Goal: Task Accomplishment & Management: Use online tool/utility

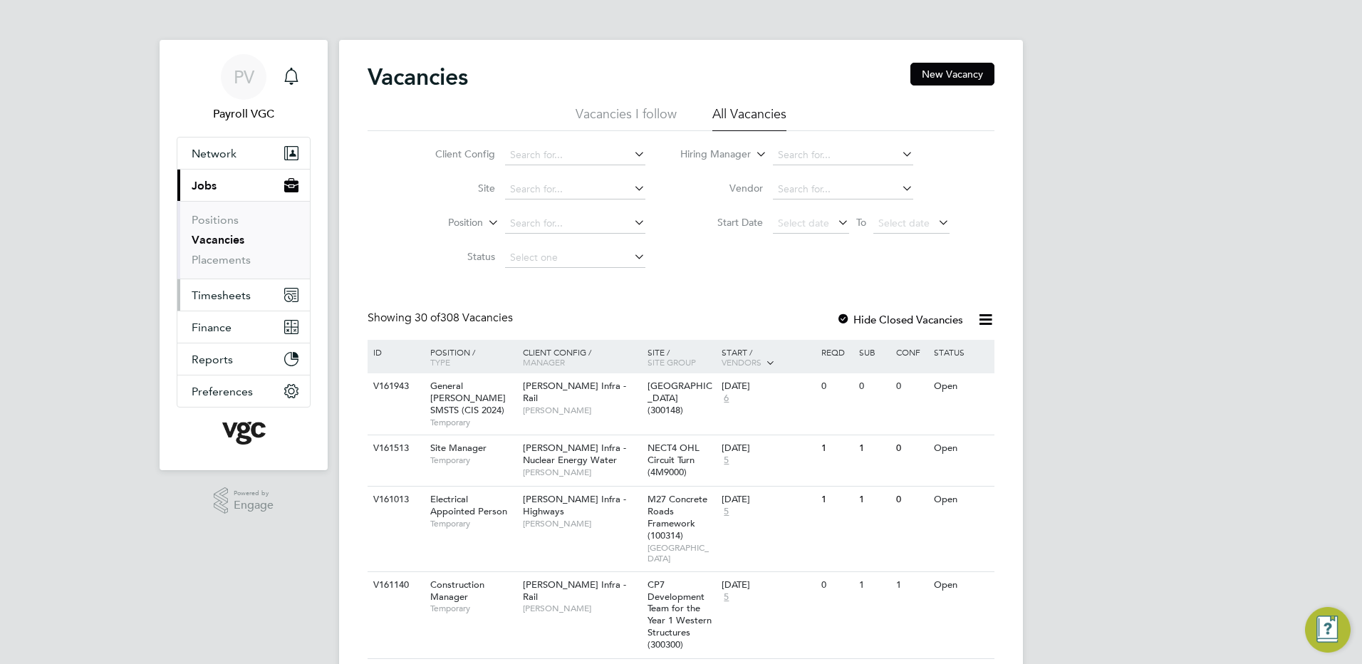
click at [223, 301] on span "Timesheets" at bounding box center [221, 295] width 59 height 14
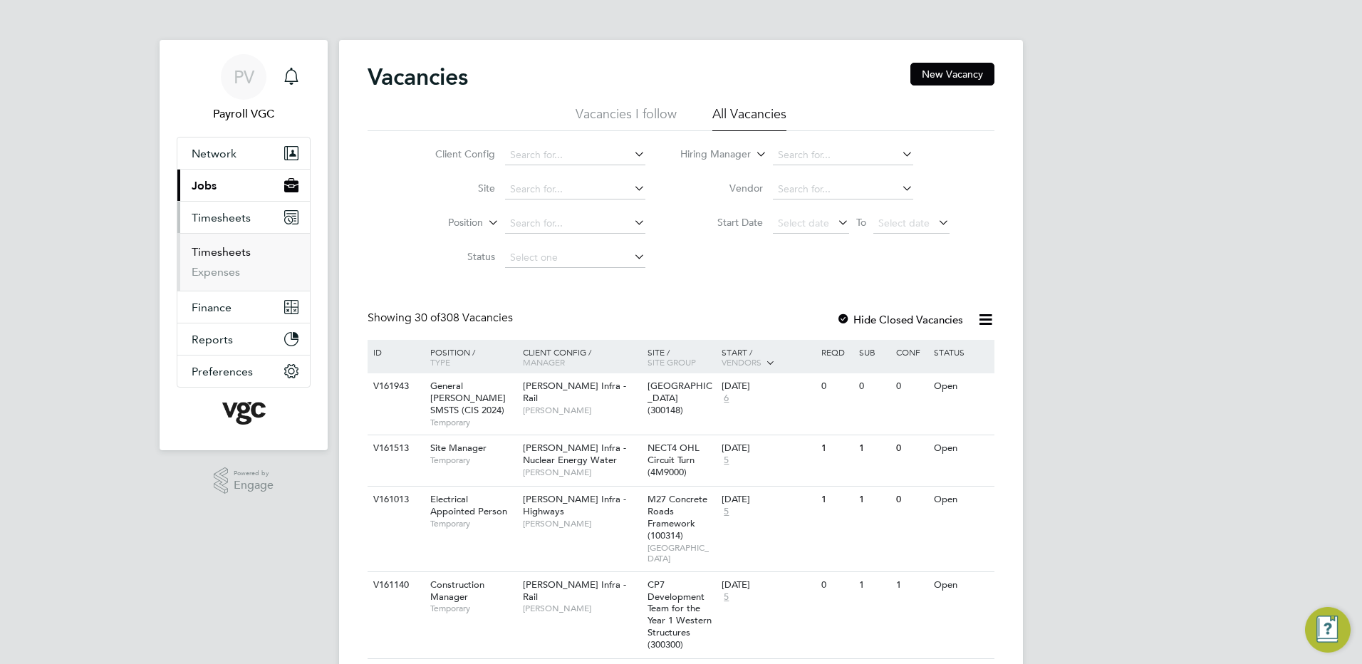
click at [224, 247] on link "Timesheets" at bounding box center [221, 252] width 59 height 14
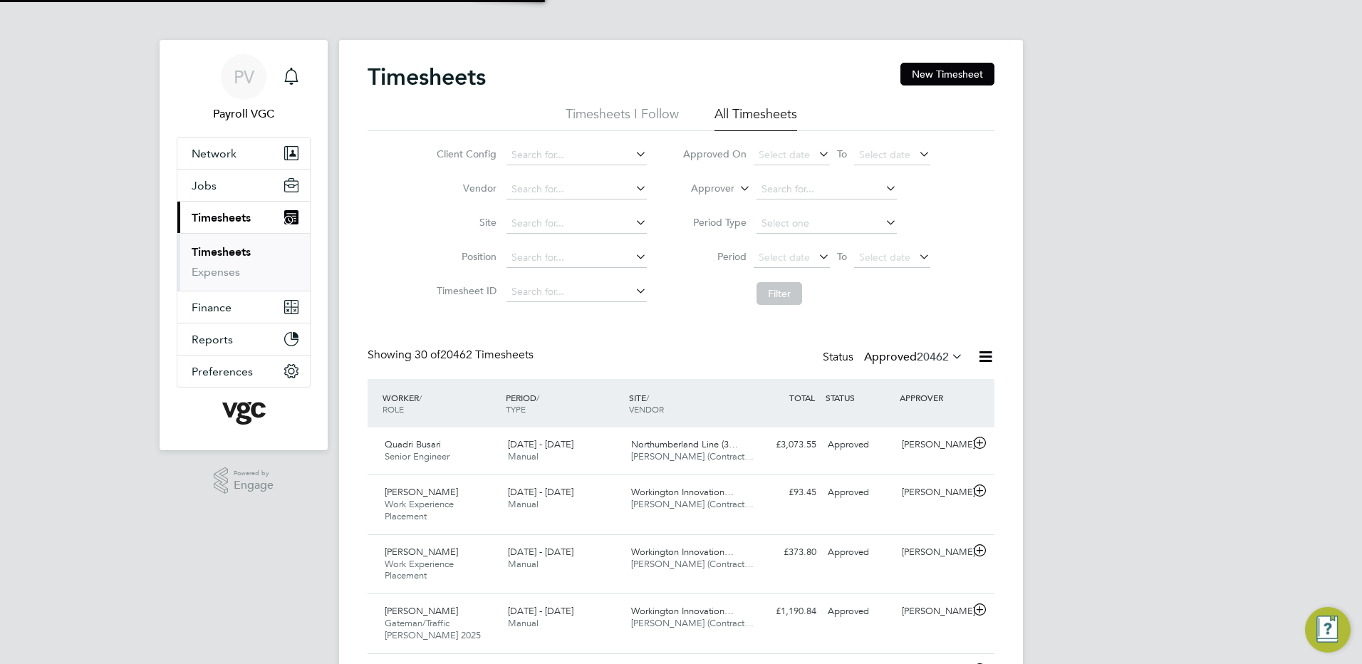
click at [984, 356] on icon at bounding box center [986, 357] width 18 height 18
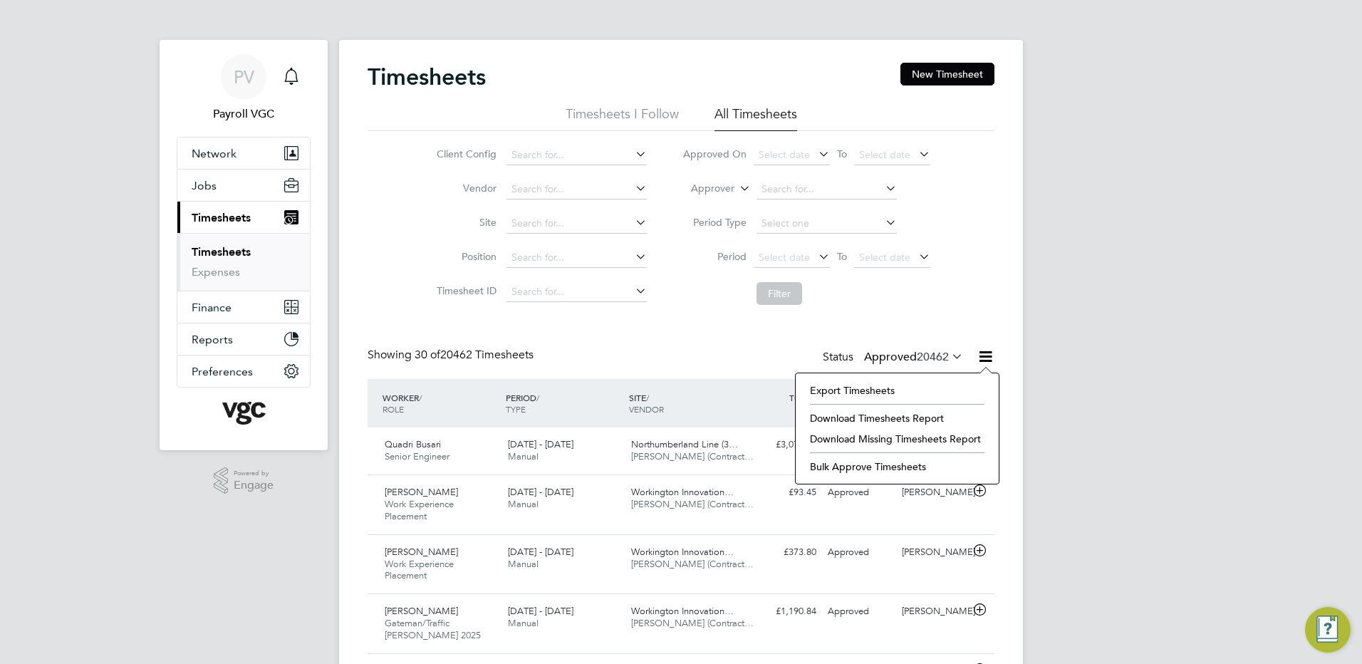
click at [921, 392] on li "Export Timesheets" at bounding box center [897, 390] width 189 height 20
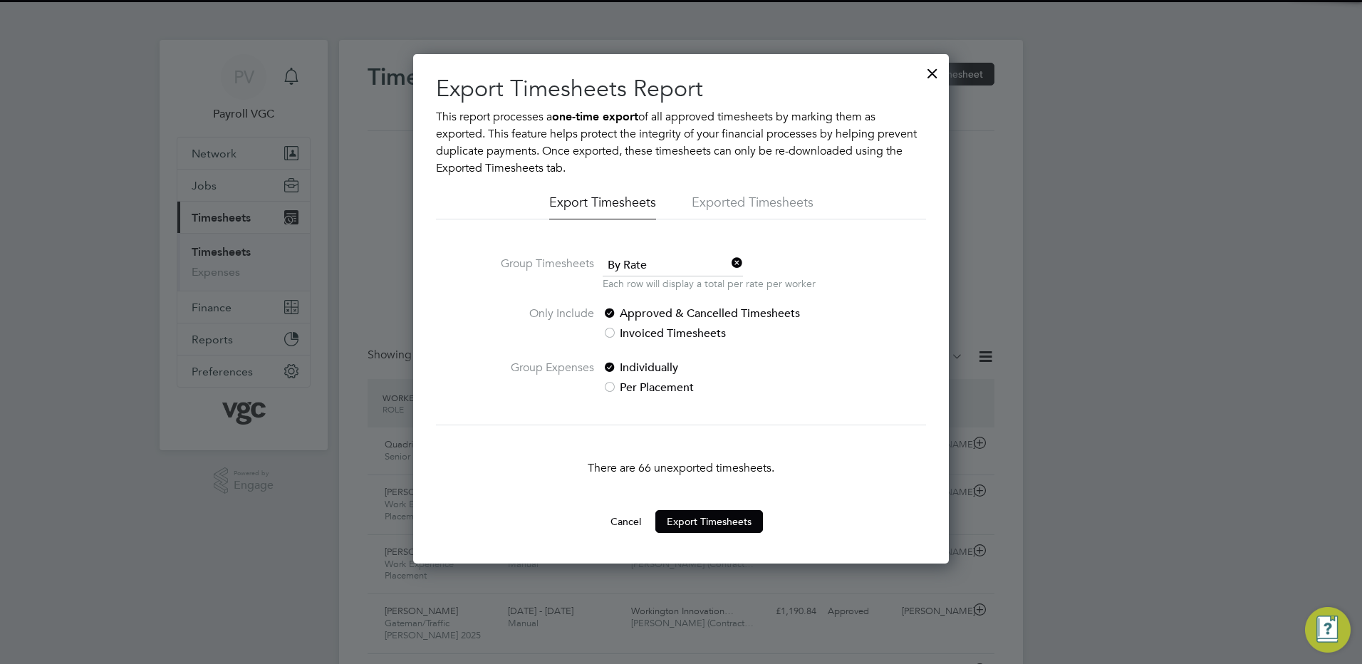
click at [650, 266] on span "By Rate" at bounding box center [673, 265] width 140 height 21
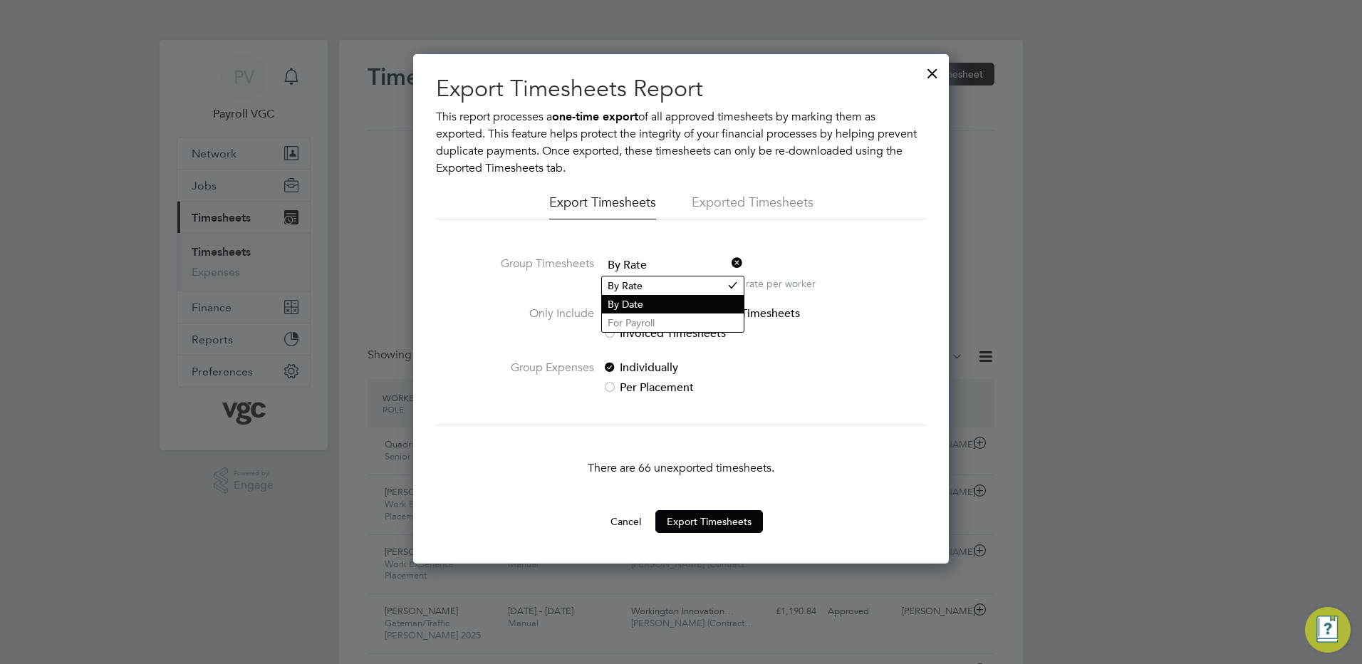
click at [645, 298] on li "By Date" at bounding box center [673, 304] width 142 height 19
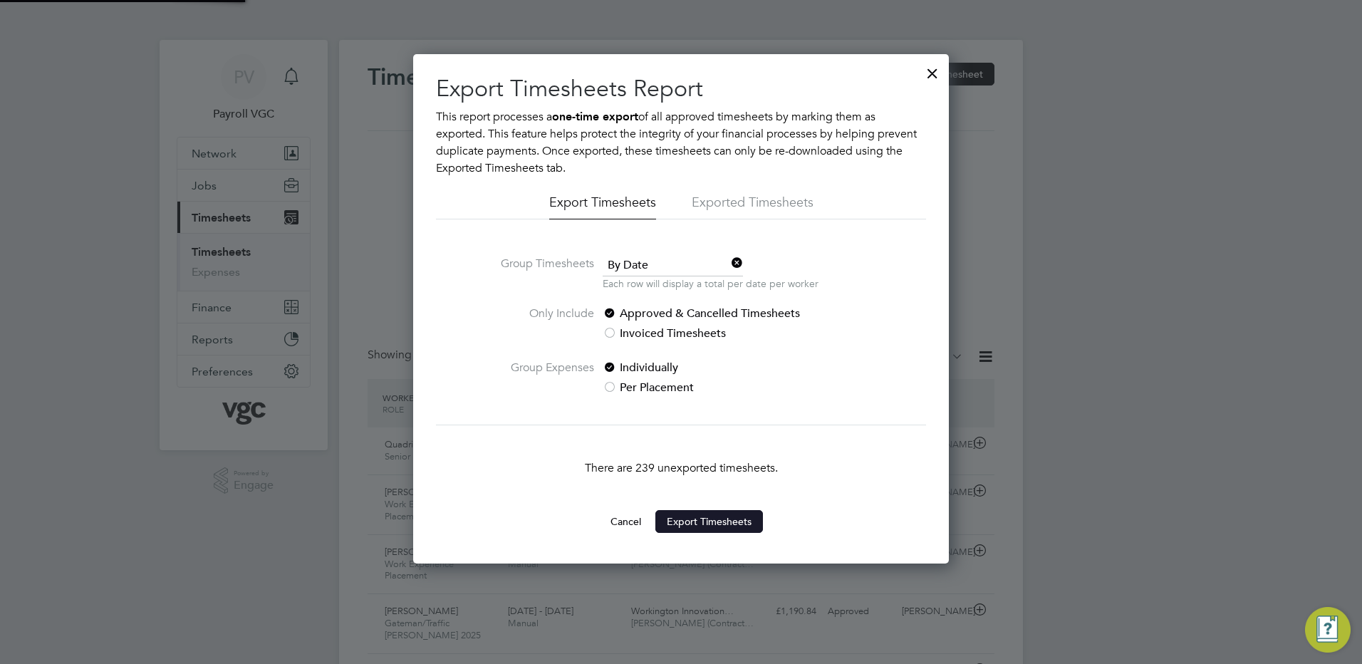
click at [703, 524] on button "Export Timesheets" at bounding box center [709, 521] width 108 height 23
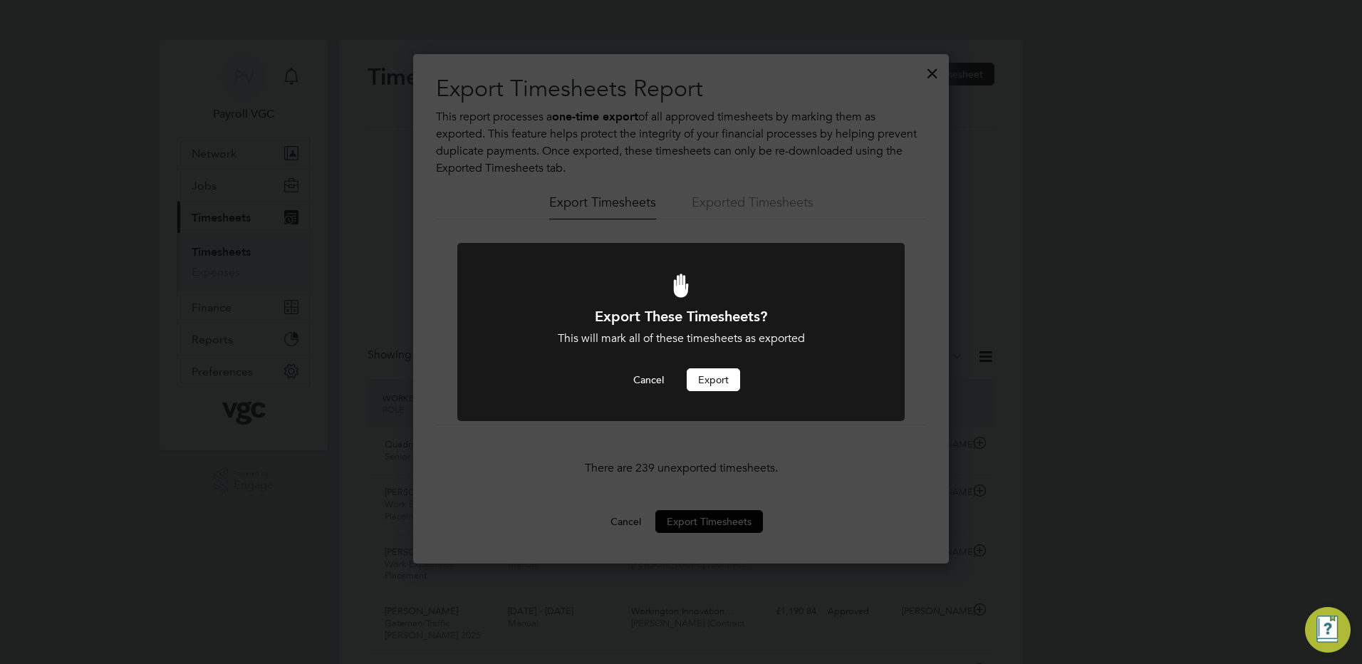
click at [715, 380] on button "Export" at bounding box center [713, 379] width 53 height 23
